Goal: Task Accomplishment & Management: Use online tool/utility

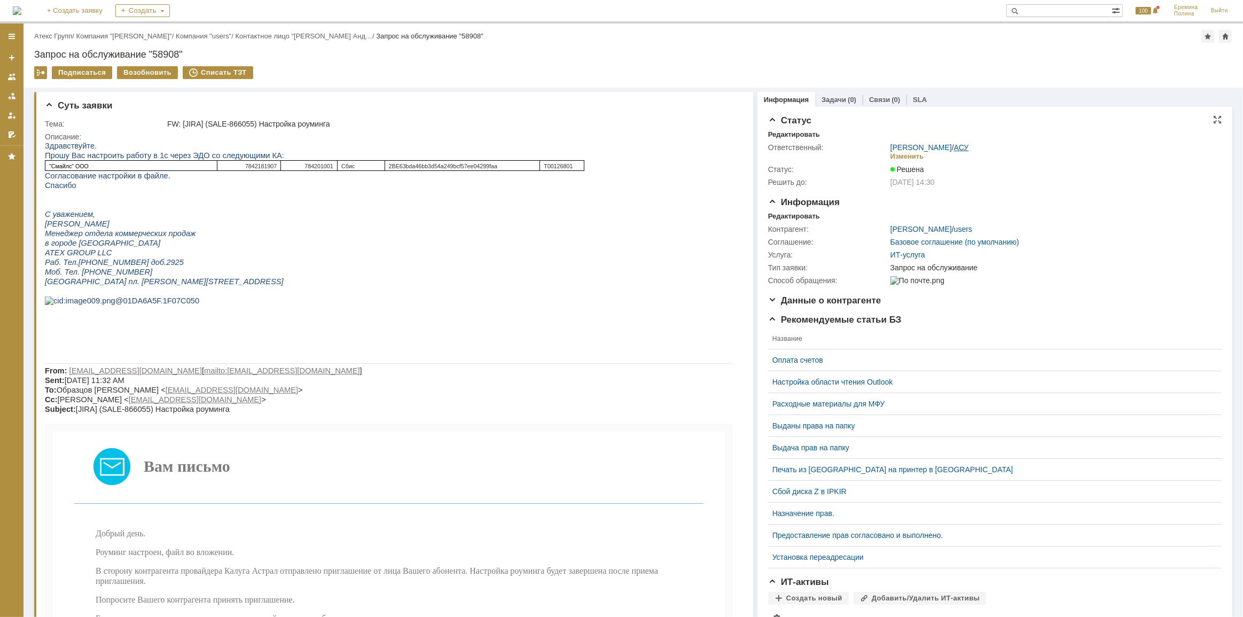
click at [956, 149] on link "АСУ" at bounding box center [961, 147] width 15 height 9
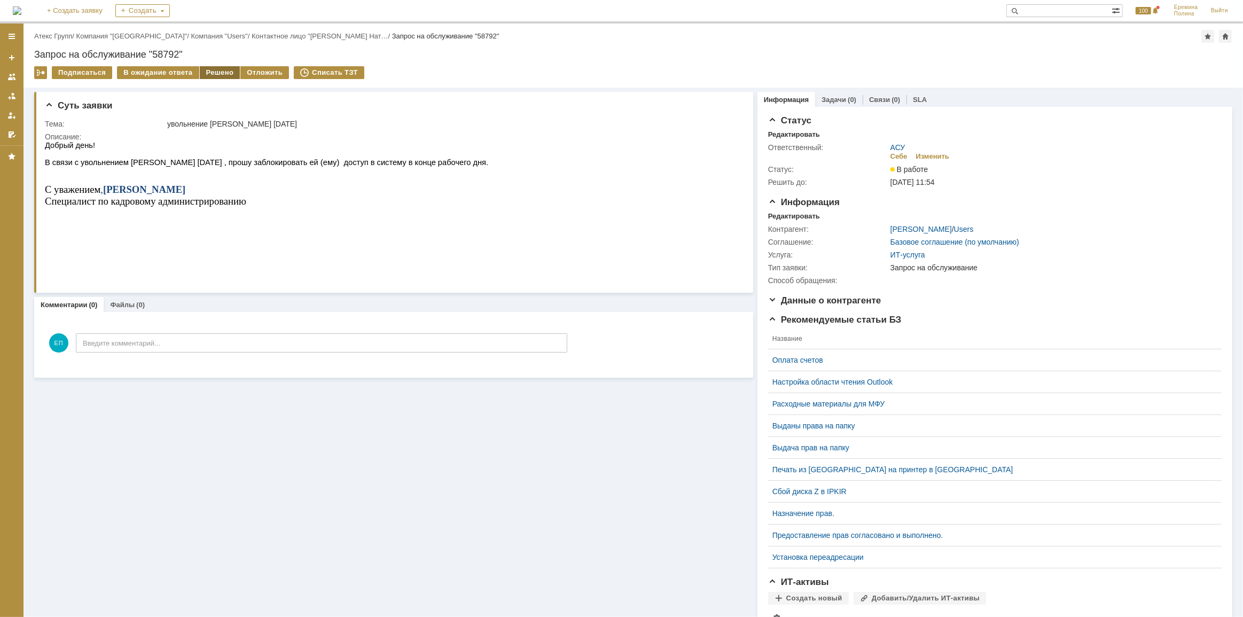
click at [216, 73] on div "Решено" at bounding box center [220, 72] width 41 height 13
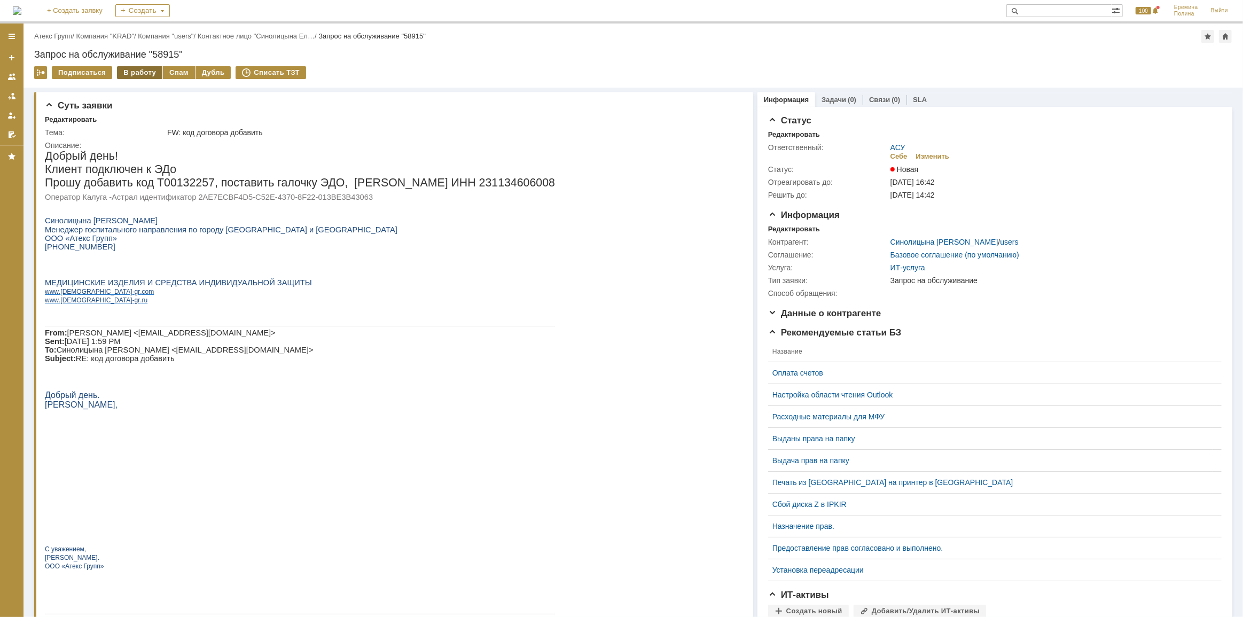
click at [145, 71] on div "В работу" at bounding box center [139, 72] width 45 height 13
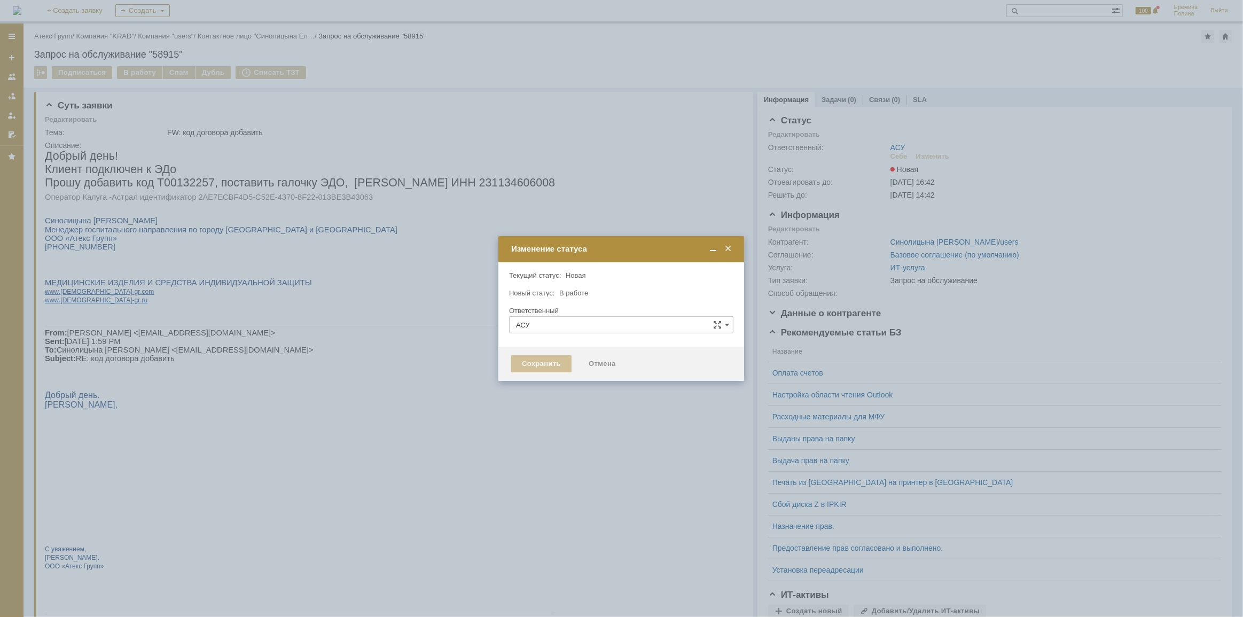
type input "[PERSON_NAME]"
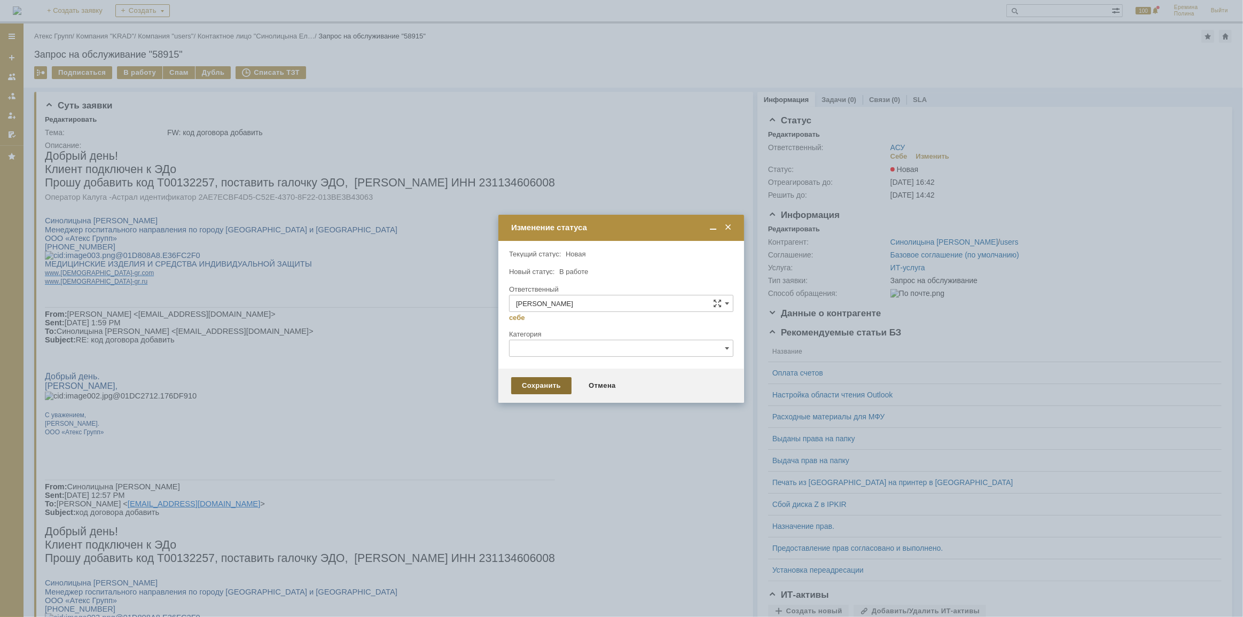
click at [538, 383] on div "Сохранить" at bounding box center [541, 385] width 60 height 17
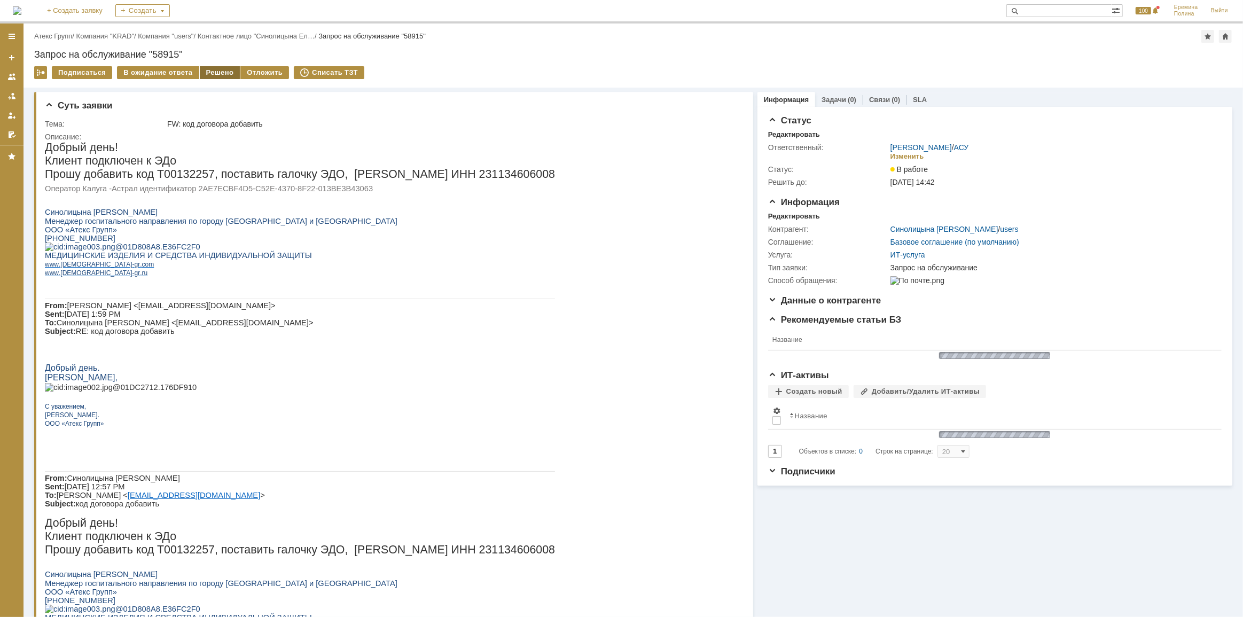
click at [220, 67] on div "Решено" at bounding box center [220, 72] width 41 height 13
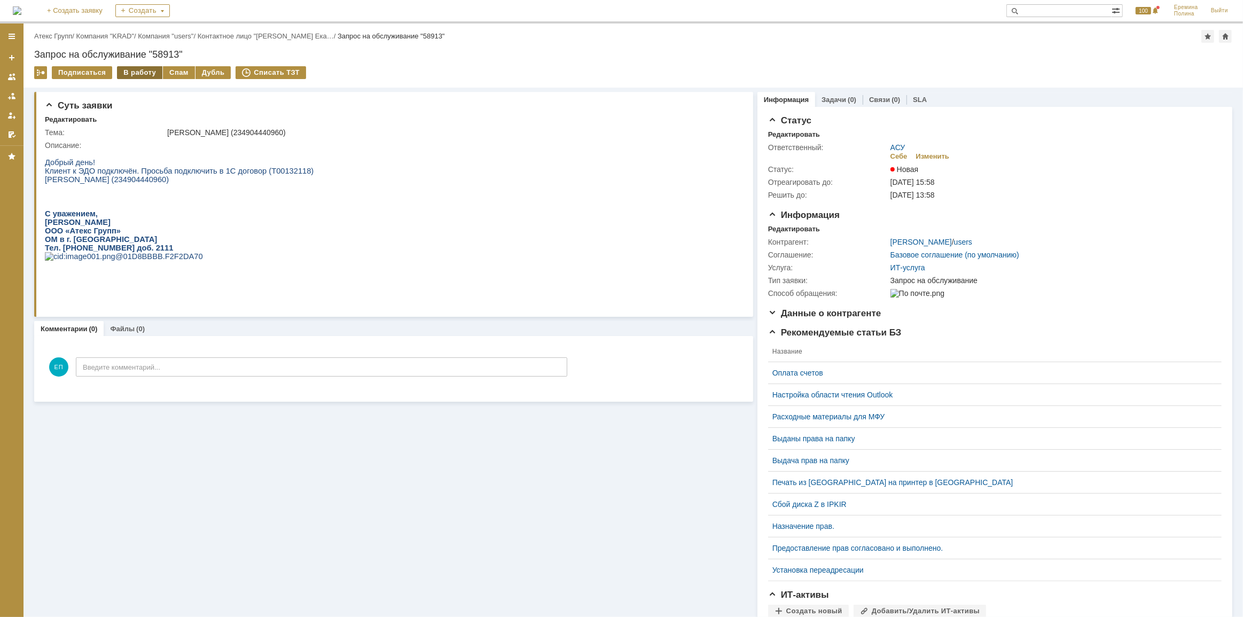
click at [139, 77] on div "В работу" at bounding box center [139, 72] width 45 height 13
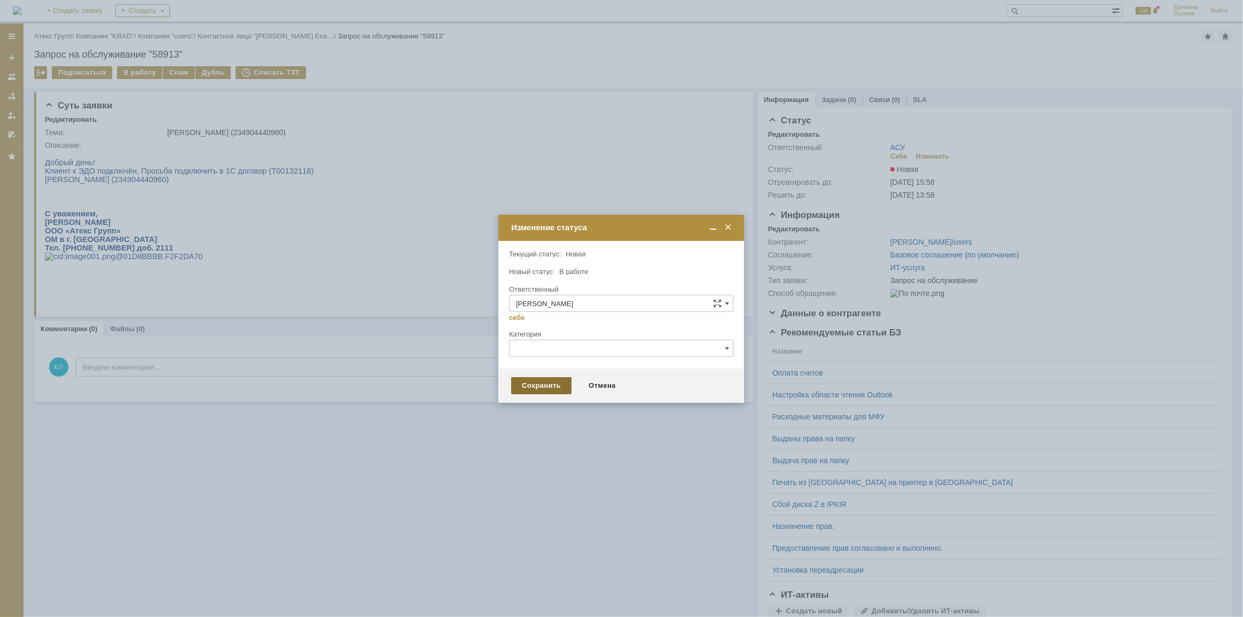
click at [546, 384] on div "Сохранить" at bounding box center [541, 385] width 60 height 17
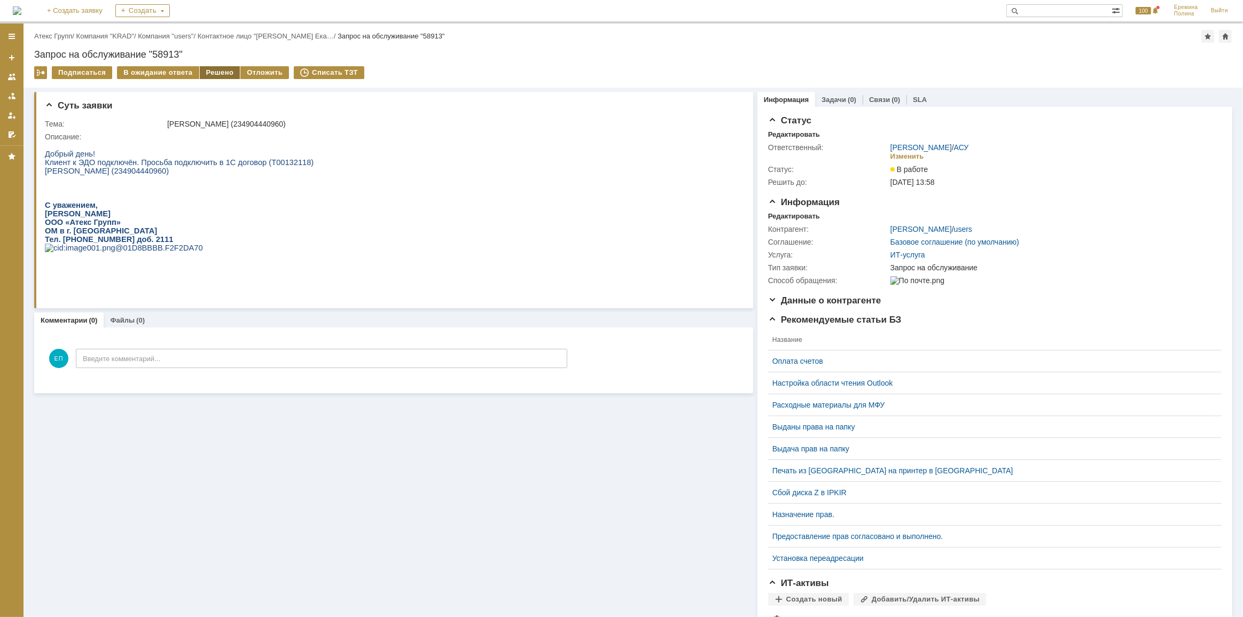
click at [214, 64] on div "Назад | Атекс Групп / Компания "KRAD" / Компания "users" / Контактное лицо "[PE…" at bounding box center [634, 56] width 1220 height 64
click at [216, 68] on div "Решено" at bounding box center [220, 72] width 41 height 13
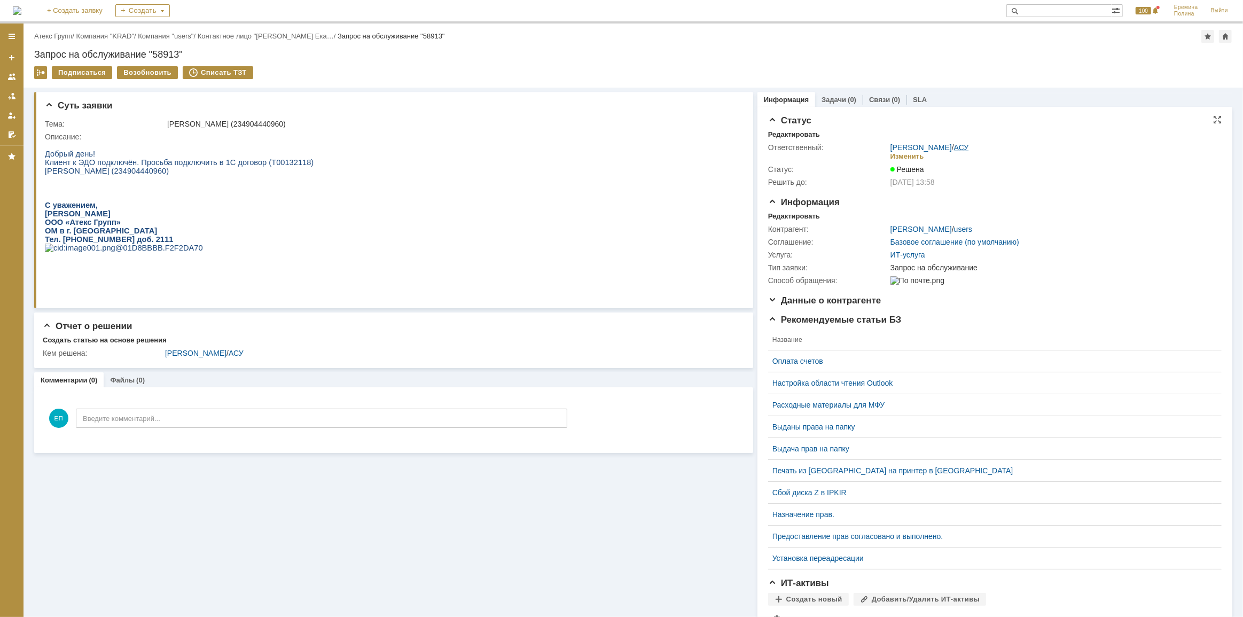
click at [956, 147] on link "АСУ" at bounding box center [961, 147] width 15 height 9
